Goal: Task Accomplishment & Management: Use online tool/utility

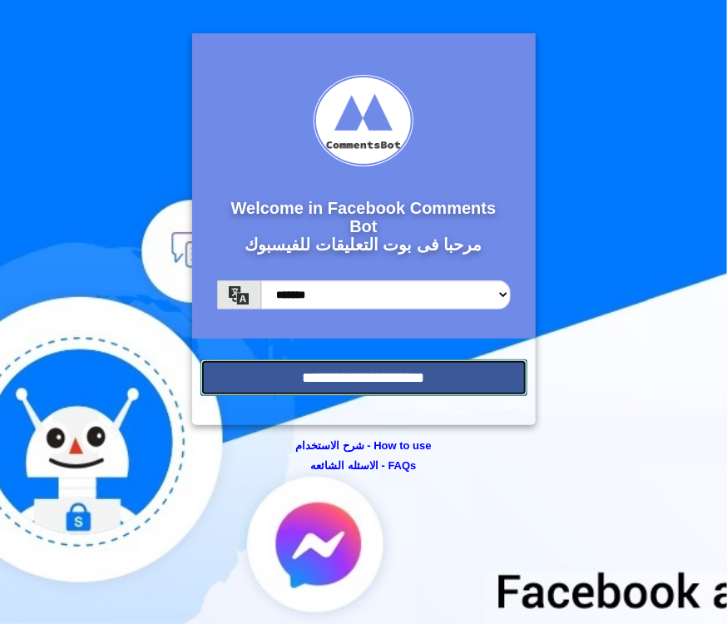
click at [413, 370] on input "**********" at bounding box center [364, 377] width 327 height 37
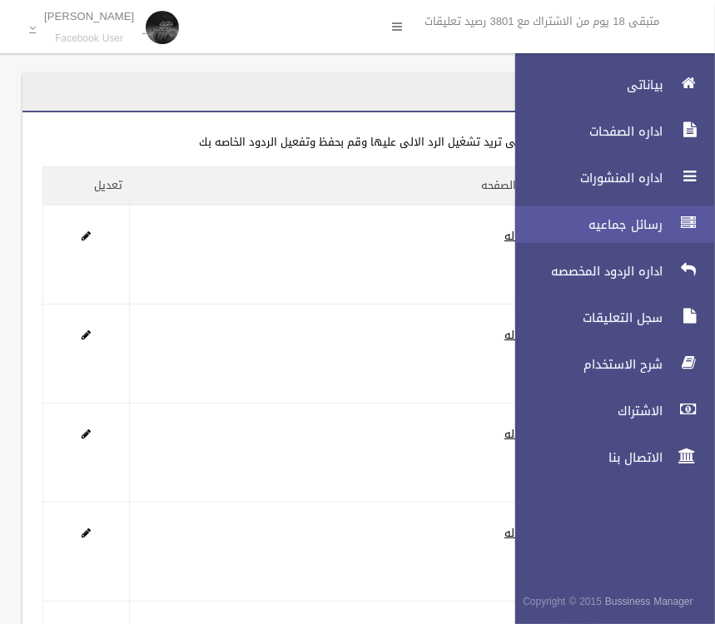
click at [629, 225] on span "رسائل جماعيه" at bounding box center [584, 224] width 166 height 17
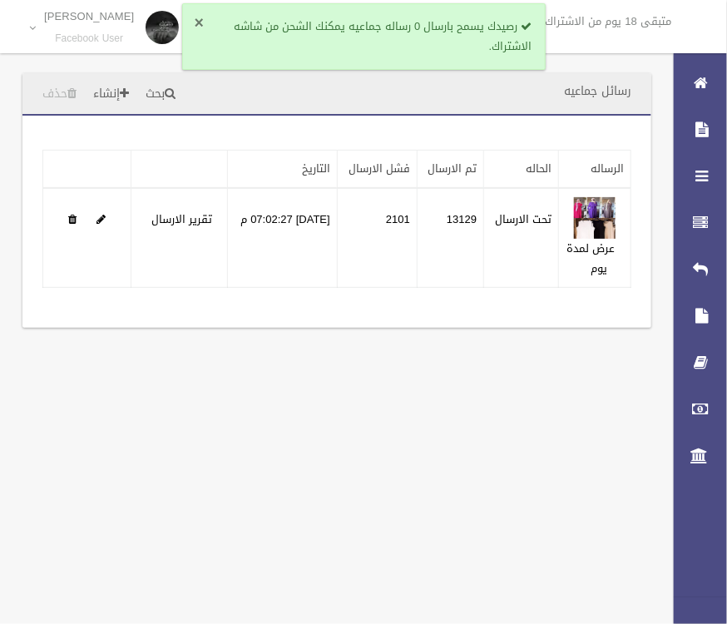
click at [200, 17] on button "×" at bounding box center [199, 23] width 9 height 17
click at [196, 15] on button "×" at bounding box center [199, 23] width 9 height 17
